Goal: Task Accomplishment & Management: Use online tool/utility

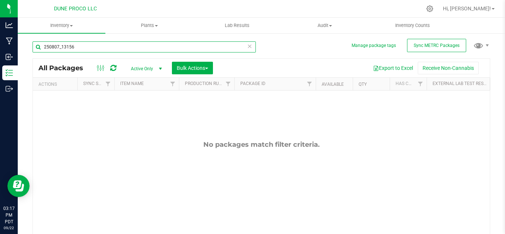
click at [94, 46] on input "250807_13156" at bounding box center [144, 46] width 223 height 11
type input "14206"
click at [163, 66] on span "select" at bounding box center [161, 69] width 6 height 6
click at [138, 112] on li "All" at bounding box center [145, 113] width 40 height 11
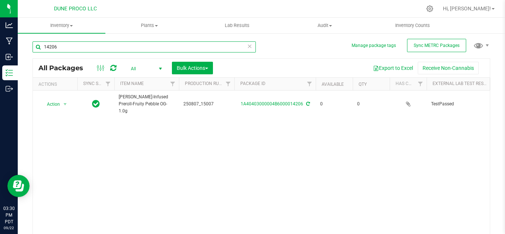
click at [104, 48] on input "14206" at bounding box center [144, 46] width 223 height 11
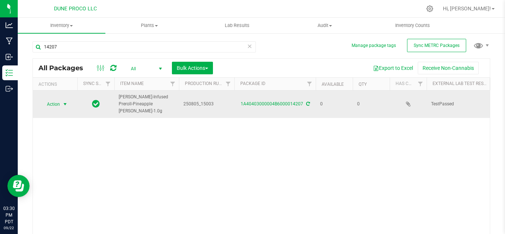
click at [65, 101] on span "select" at bounding box center [65, 104] width 6 height 6
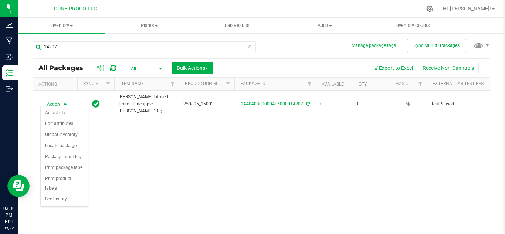
click at [199, 147] on div "Action Action Adjust qty Edit attributes Global inventory Locate package Packag…" at bounding box center [261, 165] width 457 height 148
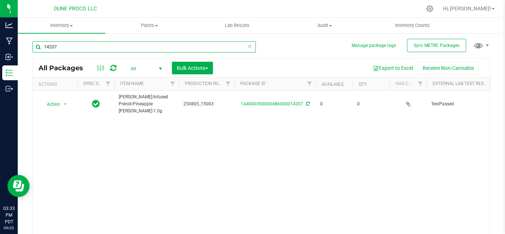
click at [122, 48] on input "14207" at bounding box center [144, 46] width 223 height 11
type input "1"
type input "15031"
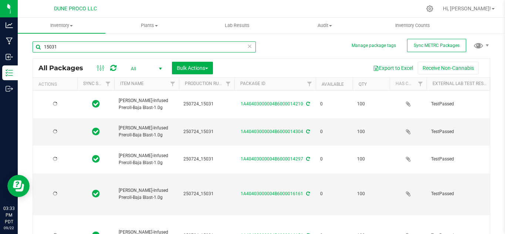
type input "2025-07-24"
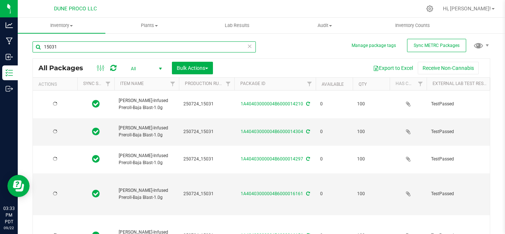
type input "2025-07-24"
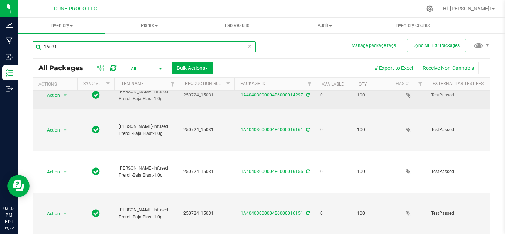
scroll to position [24, 0]
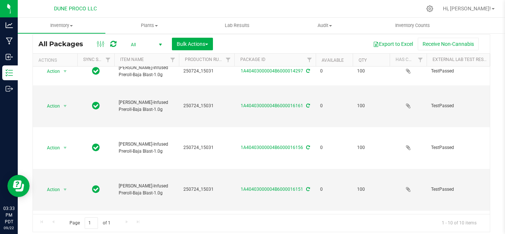
type input "15031"
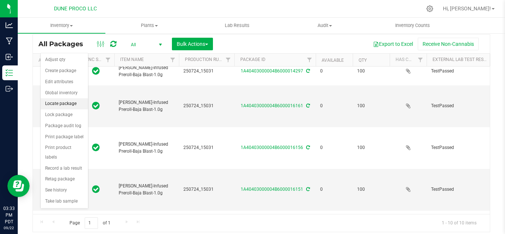
click at [57, 104] on li "Locate package" at bounding box center [64, 103] width 47 height 11
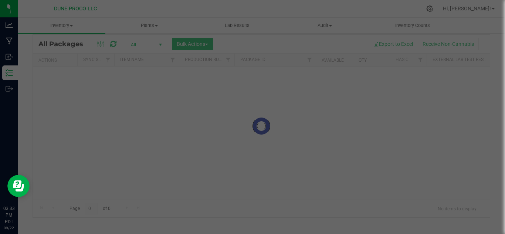
scroll to position [24, 0]
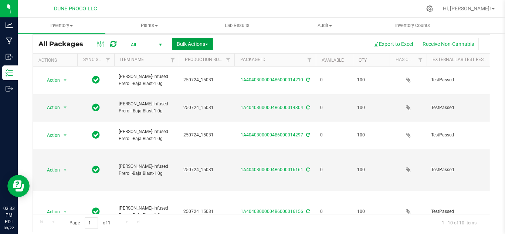
click at [194, 42] on span "Bulk Actions" at bounding box center [192, 44] width 31 height 6
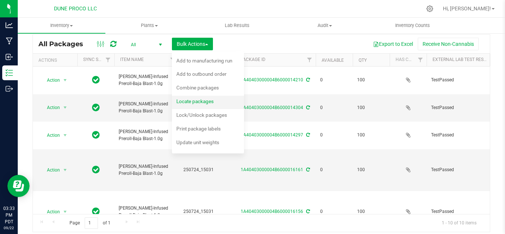
click at [190, 101] on span "Locate packages" at bounding box center [194, 101] width 37 height 6
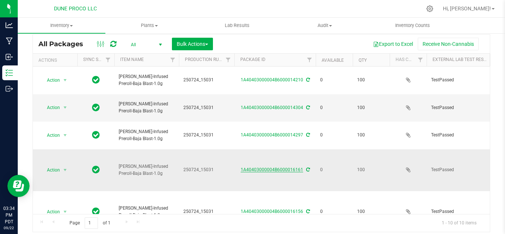
scroll to position [64, 0]
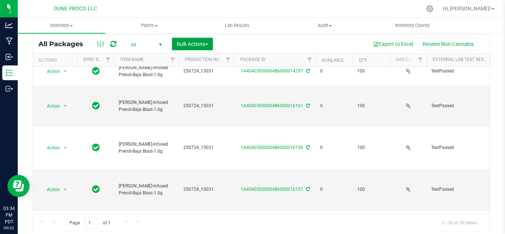
click at [192, 42] on span "Bulk Actions" at bounding box center [192, 44] width 31 height 6
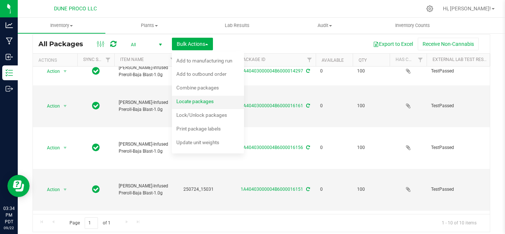
click at [187, 101] on span "Locate packages" at bounding box center [194, 101] width 37 height 6
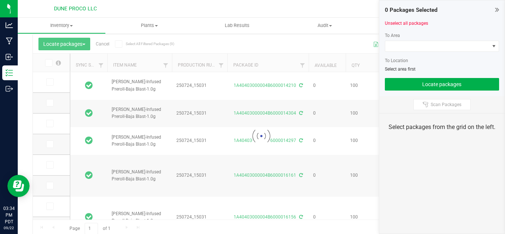
type input "2025-07-24"
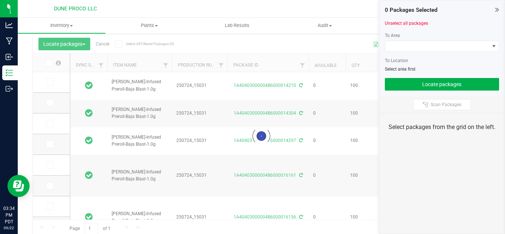
type input "2025-07-24"
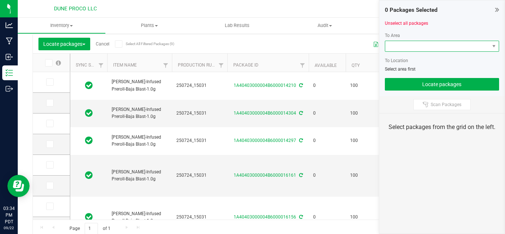
click at [443, 47] on span at bounding box center [437, 46] width 105 height 10
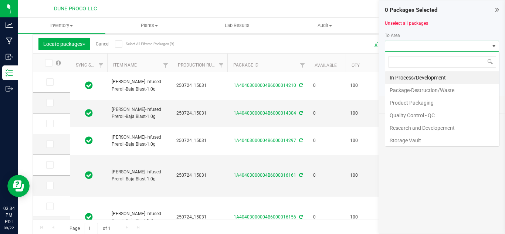
scroll to position [11, 114]
click at [414, 140] on li "Storage Vault" at bounding box center [442, 140] width 114 height 13
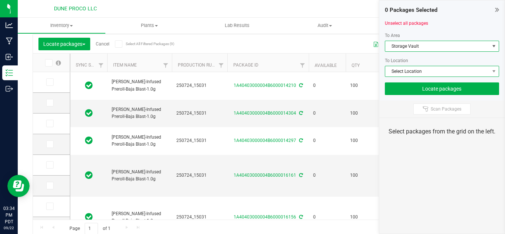
click at [412, 71] on span "Select Location" at bounding box center [437, 71] width 105 height 10
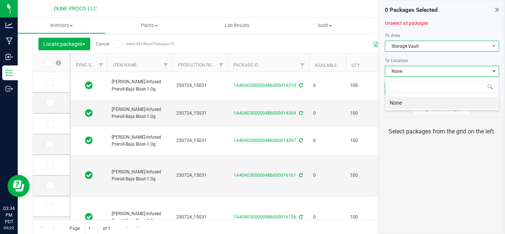
click at [427, 48] on span "Storage Vault" at bounding box center [437, 46] width 105 height 10
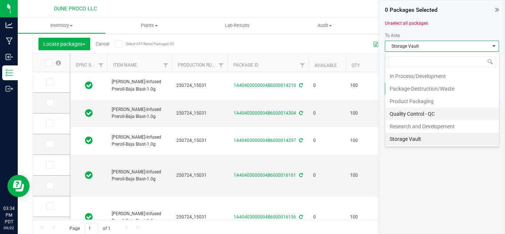
scroll to position [27, 0]
click at [416, 140] on li "Vault - Finshed Goods" at bounding box center [442, 139] width 114 height 13
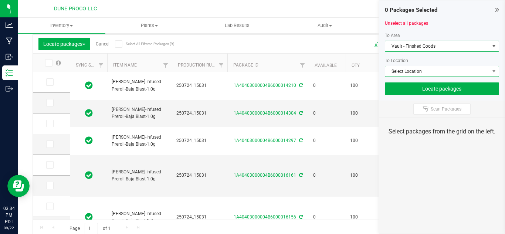
click at [416, 72] on span "Select Location" at bounding box center [437, 71] width 105 height 10
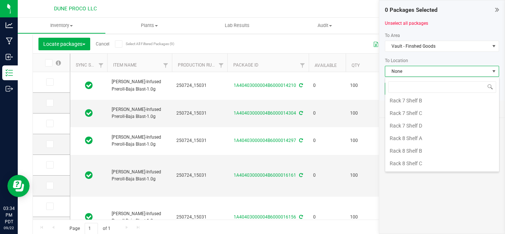
scroll to position [404, 0]
click at [412, 149] on li "Rack 8 Shelf C" at bounding box center [442, 151] width 114 height 13
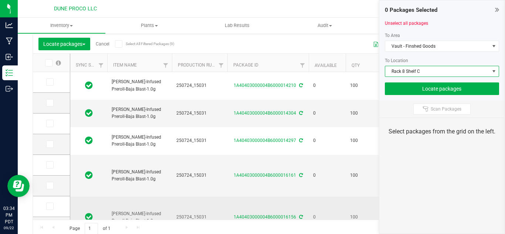
scroll to position [38, 0]
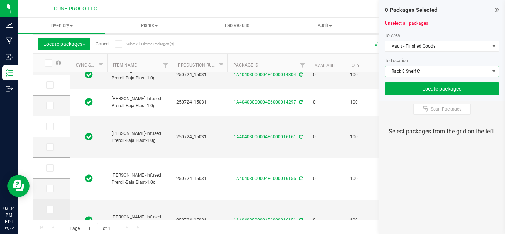
click at [48, 209] on icon at bounding box center [49, 209] width 5 height 0
click at [0, 0] on input "checkbox" at bounding box center [0, 0] width 0 height 0
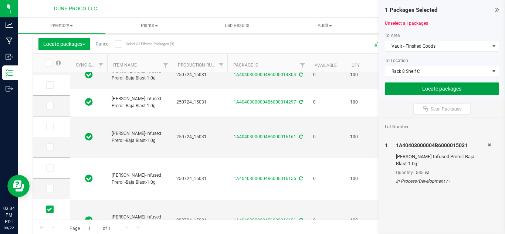
click at [464, 89] on button "Locate packages" at bounding box center [442, 88] width 115 height 13
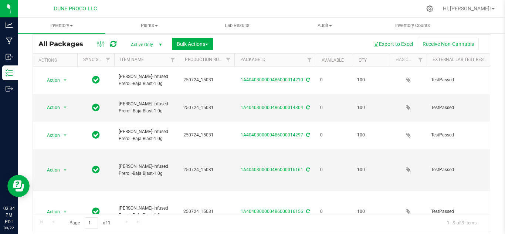
scroll to position [37, 0]
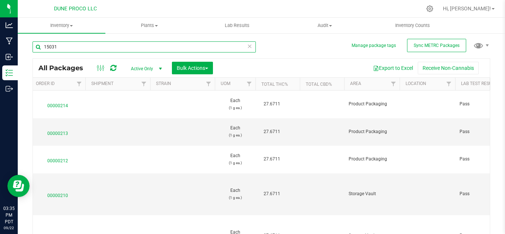
click at [135, 44] on input "15031" at bounding box center [144, 46] width 223 height 11
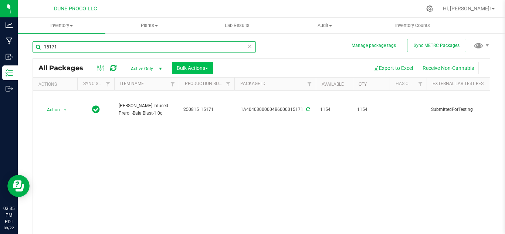
type input "15171"
click at [202, 68] on span "Bulk Actions" at bounding box center [192, 68] width 31 height 6
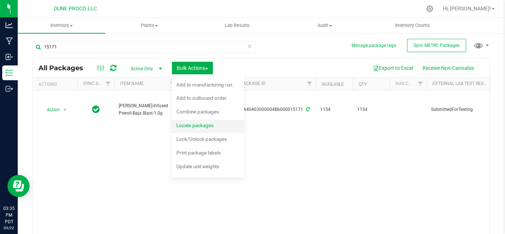
click at [197, 124] on span "Locate packages" at bounding box center [194, 125] width 37 height 6
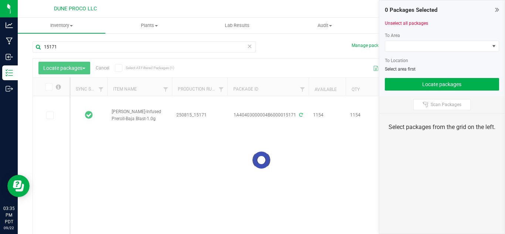
type input "2025-08-13"
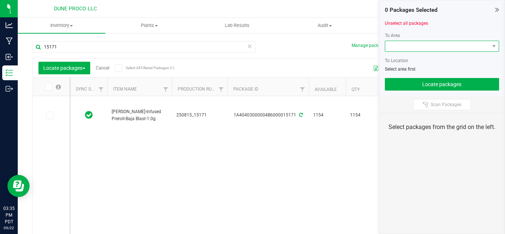
click at [405, 47] on span at bounding box center [437, 46] width 105 height 10
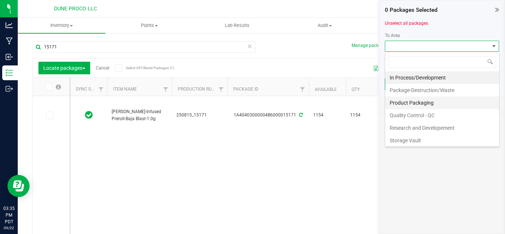
scroll to position [27, 0]
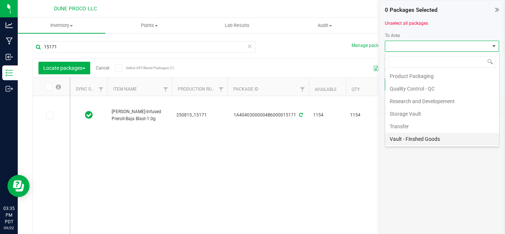
click at [410, 140] on li "Vault - Finshed Goods" at bounding box center [442, 139] width 114 height 13
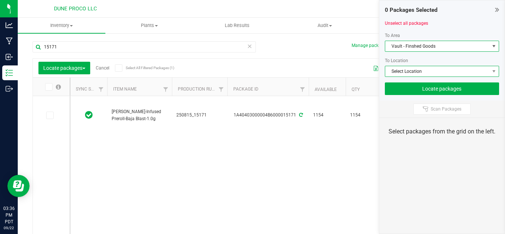
click at [423, 71] on span "Select Location" at bounding box center [437, 71] width 105 height 10
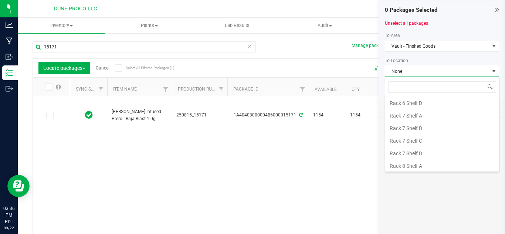
scroll to position [404, 0]
click at [410, 150] on li "Rack 8 Shelf C" at bounding box center [442, 151] width 114 height 13
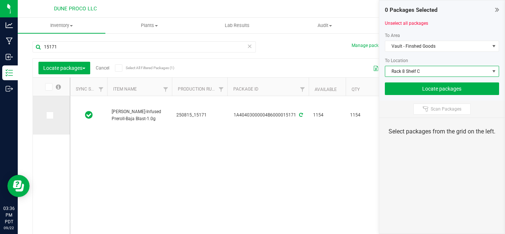
click at [47, 115] on icon at bounding box center [49, 115] width 5 height 0
click at [0, 0] on input "checkbox" at bounding box center [0, 0] width 0 height 0
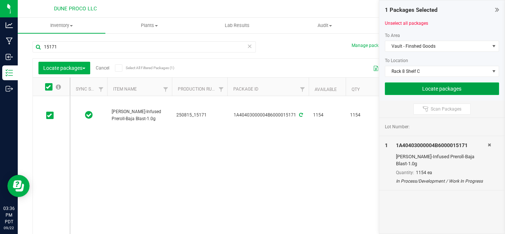
click at [417, 88] on button "Locate packages" at bounding box center [442, 88] width 115 height 13
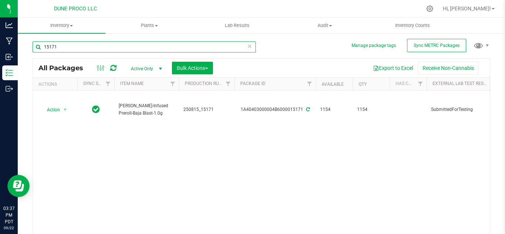
click at [193, 48] on input "15171" at bounding box center [144, 46] width 223 height 11
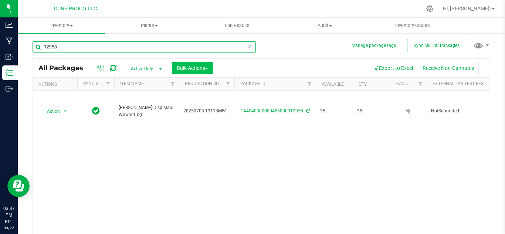
type input "12958"
click at [186, 68] on span "Bulk Actions" at bounding box center [192, 68] width 31 height 6
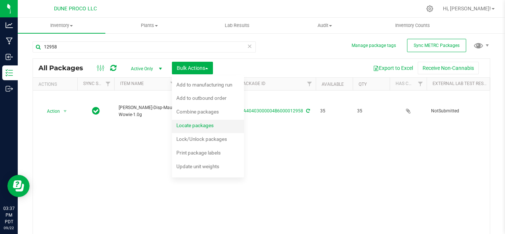
click at [196, 124] on span "Locate packages" at bounding box center [194, 125] width 37 height 6
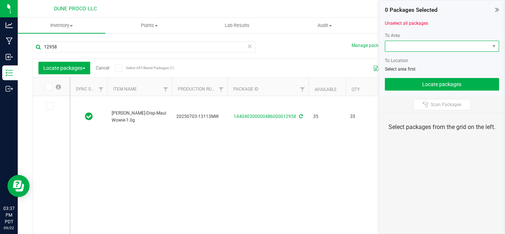
click at [405, 47] on span at bounding box center [437, 46] width 105 height 10
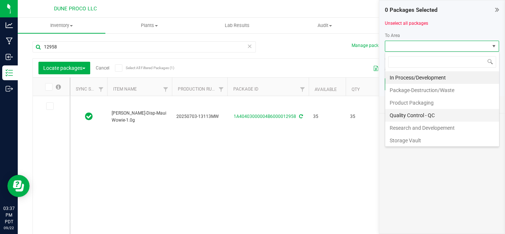
scroll to position [27, 0]
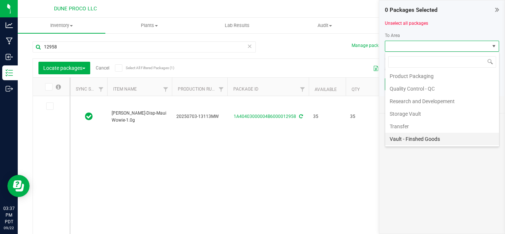
click at [403, 139] on li "Vault - Finshed Goods" at bounding box center [442, 139] width 114 height 13
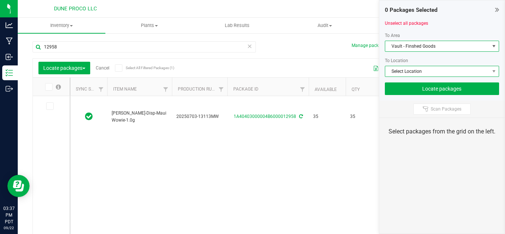
click at [414, 69] on span "Select Location" at bounding box center [437, 71] width 105 height 10
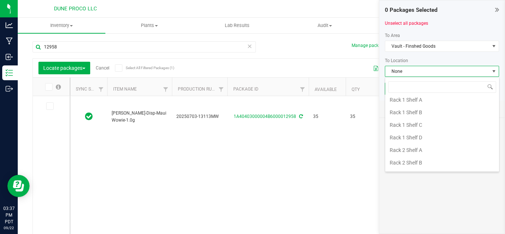
scroll to position [79, 0]
click at [413, 126] on li "Rack 1 Shelf C" at bounding box center [442, 124] width 114 height 13
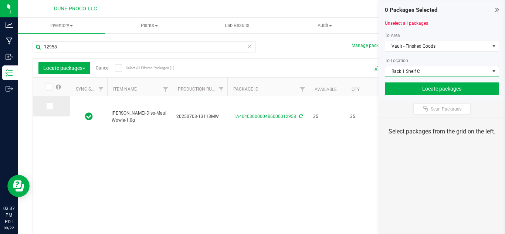
click at [51, 106] on icon at bounding box center [49, 106] width 5 height 0
click at [0, 0] on input "checkbox" at bounding box center [0, 0] width 0 height 0
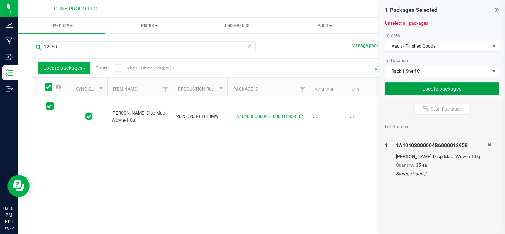
click at [420, 86] on button "Locate packages" at bounding box center [442, 88] width 115 height 13
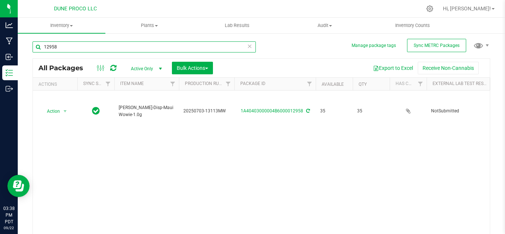
click at [98, 52] on input "12958" at bounding box center [144, 46] width 223 height 11
click at [97, 52] on input "12958" at bounding box center [144, 46] width 223 height 11
type input "1"
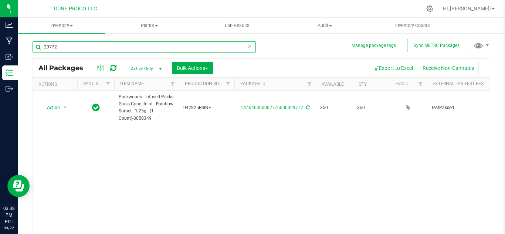
type input "29772"
click at [192, 68] on span "Bulk Actions" at bounding box center [192, 68] width 31 height 6
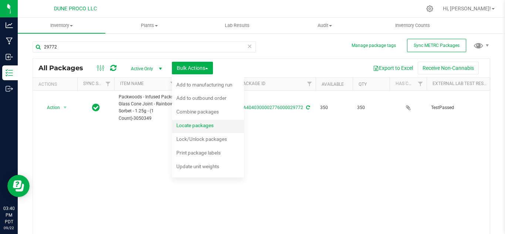
click at [195, 125] on span "Locate packages" at bounding box center [194, 125] width 37 height 6
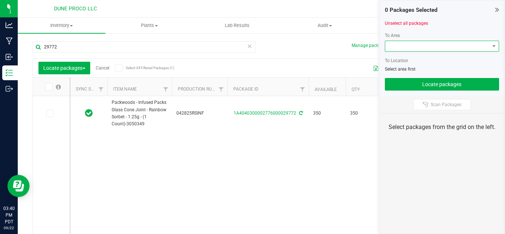
click at [414, 45] on span at bounding box center [437, 46] width 105 height 10
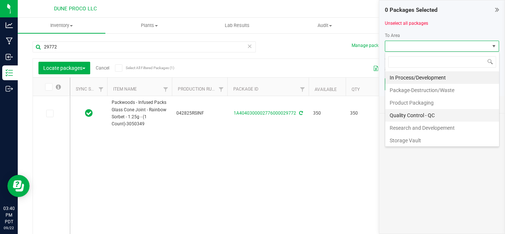
scroll to position [27, 0]
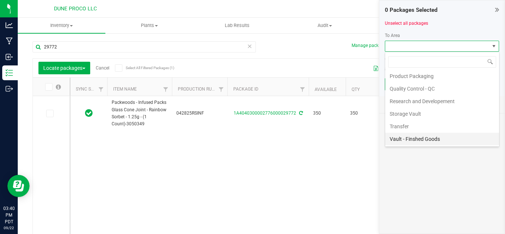
click at [408, 140] on li "Vault - Finshed Goods" at bounding box center [442, 139] width 114 height 13
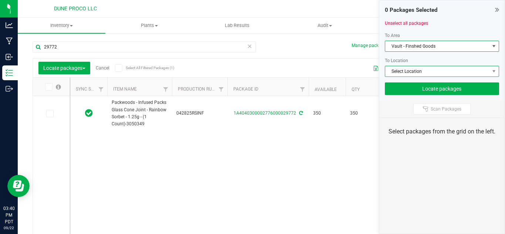
click at [426, 71] on span "Select Location" at bounding box center [437, 71] width 105 height 10
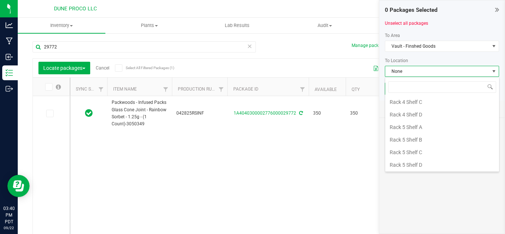
scroll to position [253, 0]
click at [412, 138] on li "Rack 5 Shelf B" at bounding box center [442, 138] width 114 height 13
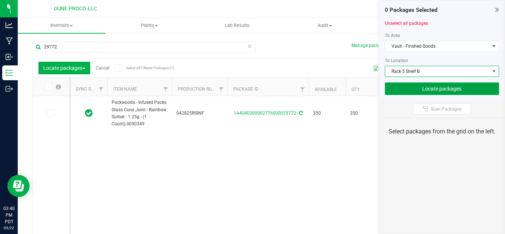
click at [443, 89] on button "Locate packages" at bounding box center [442, 88] width 115 height 13
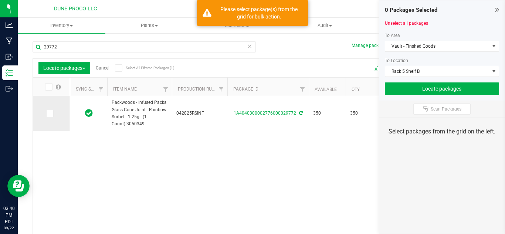
click at [50, 114] on icon at bounding box center [49, 114] width 5 height 0
click at [0, 0] on input "checkbox" at bounding box center [0, 0] width 0 height 0
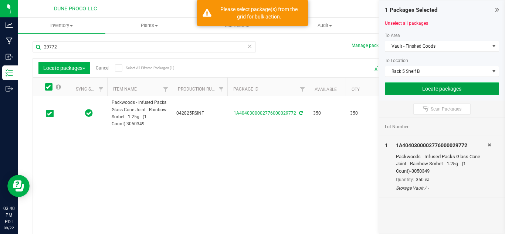
click at [415, 92] on button "Locate packages" at bounding box center [442, 88] width 115 height 13
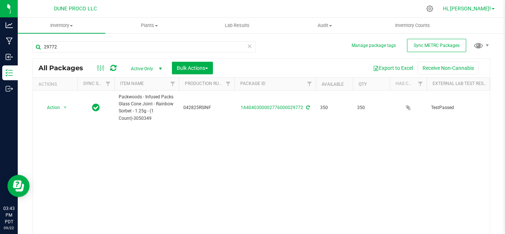
click at [493, 10] on span at bounding box center [493, 8] width 3 height 1
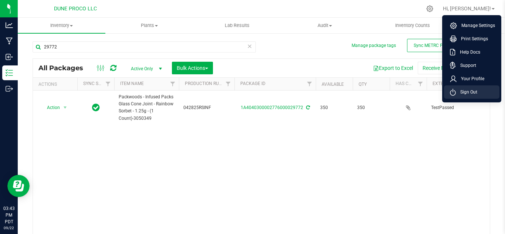
click at [461, 91] on span "Sign Out" at bounding box center [466, 91] width 21 height 7
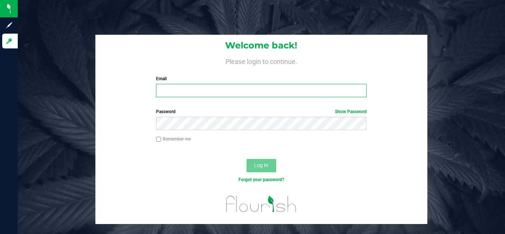
click at [228, 91] on input "Email" at bounding box center [261, 90] width 210 height 13
type input "rickycoronado27@yahoo.com"
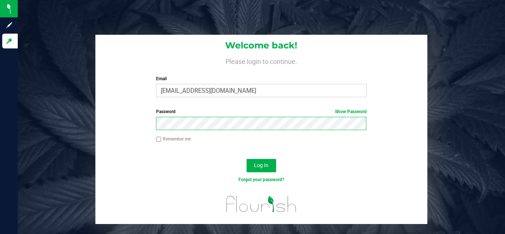
click at [247, 159] on button "Log In" at bounding box center [262, 165] width 30 height 13
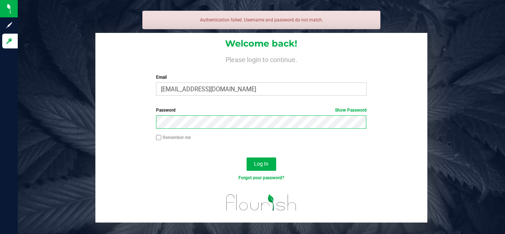
click at [247, 158] on button "Log In" at bounding box center [262, 164] width 30 height 13
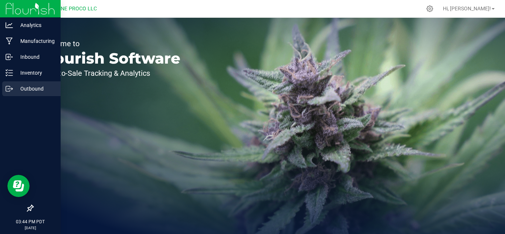
click at [28, 90] on p "Outbound" at bounding box center [35, 88] width 44 height 9
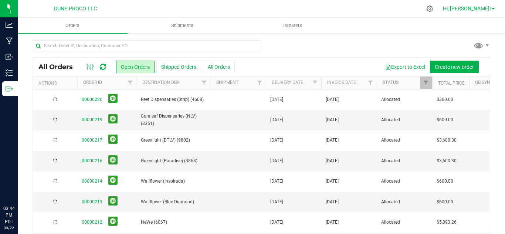
click at [484, 7] on span "Hi, [PERSON_NAME]!" at bounding box center [467, 9] width 48 height 6
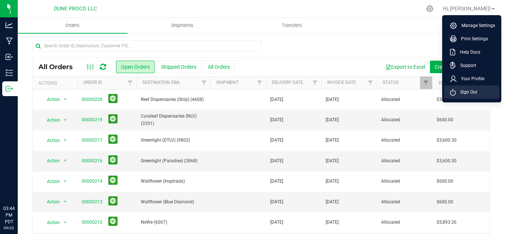
click at [471, 91] on span "Sign Out" at bounding box center [466, 91] width 21 height 7
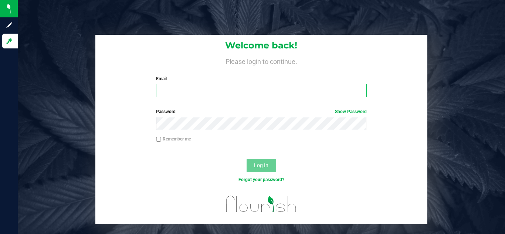
click at [214, 94] on input "Email" at bounding box center [261, 90] width 210 height 13
type input "rick.coronado@cnduit.com"
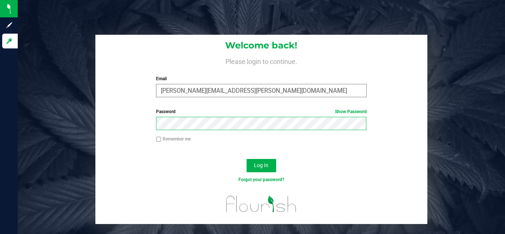
click at [247, 159] on button "Log In" at bounding box center [262, 165] width 30 height 13
